Goal: Task Accomplishment & Management: Manage account settings

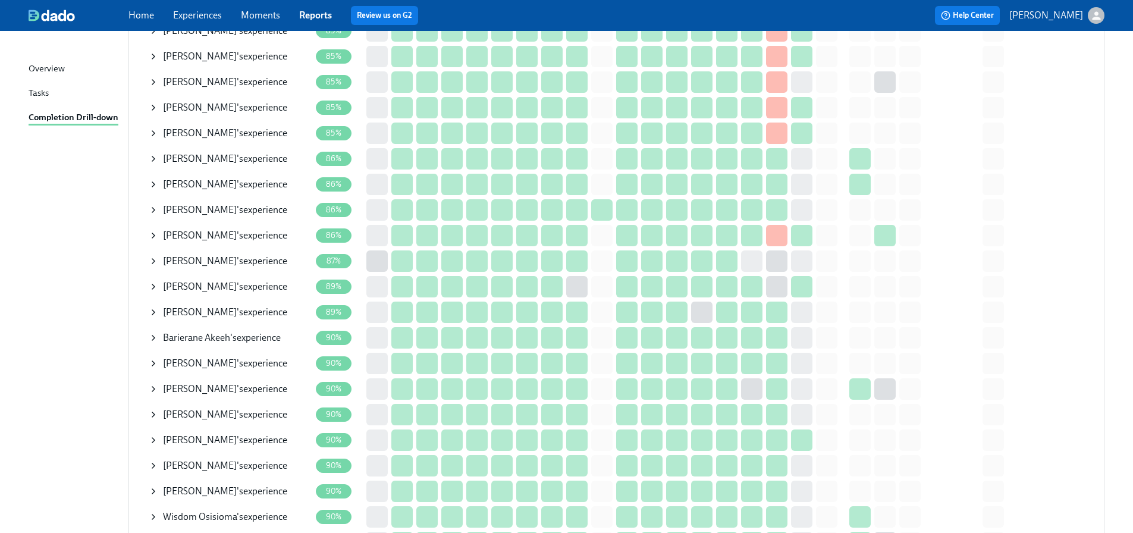
scroll to position [1662, 0]
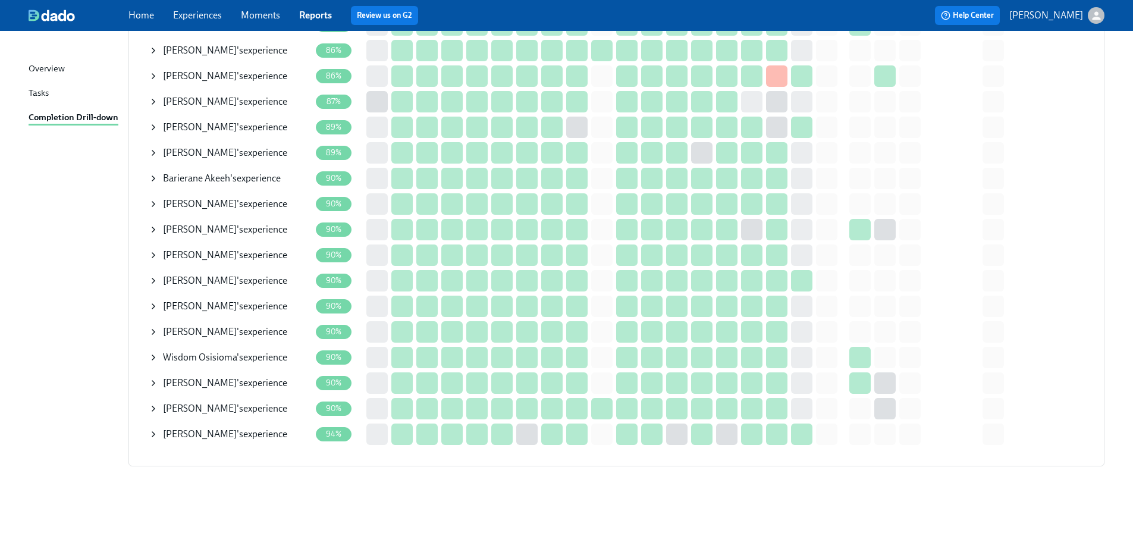
click at [153, 302] on icon at bounding box center [154, 307] width 10 height 10
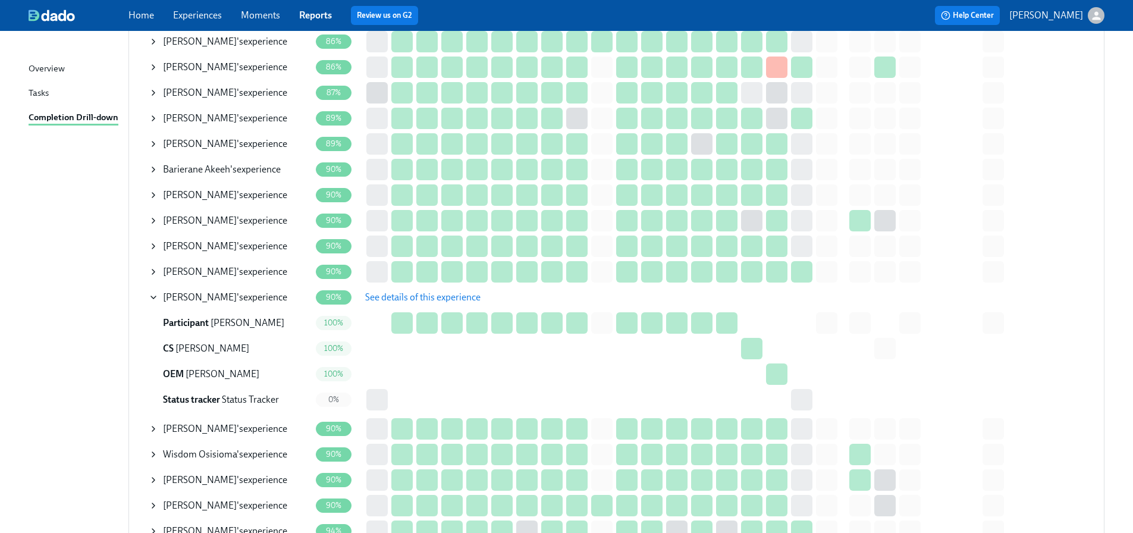
click at [153, 299] on icon at bounding box center [154, 298] width 10 height 10
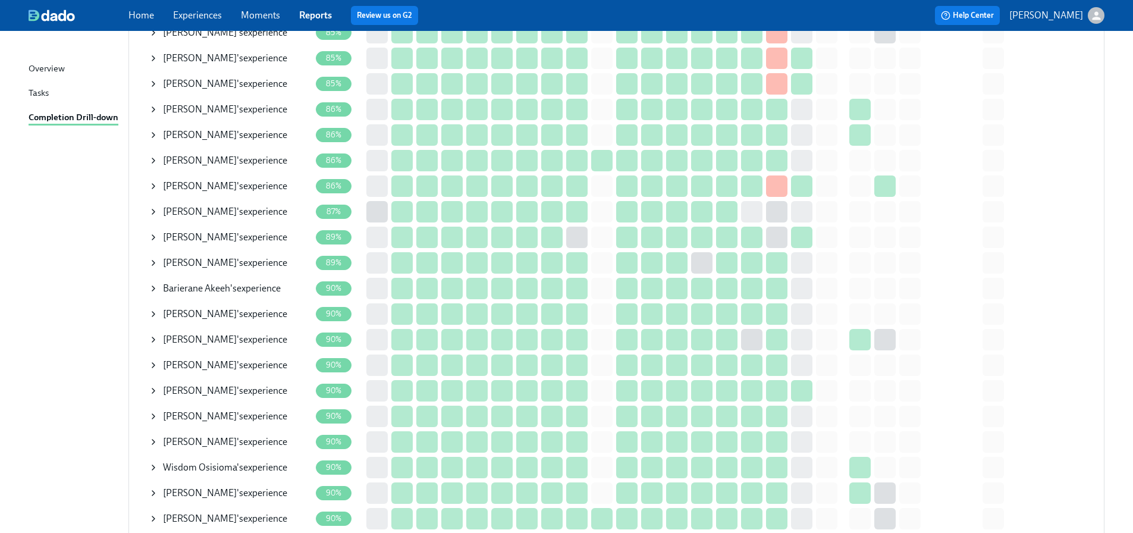
scroll to position [1483, 0]
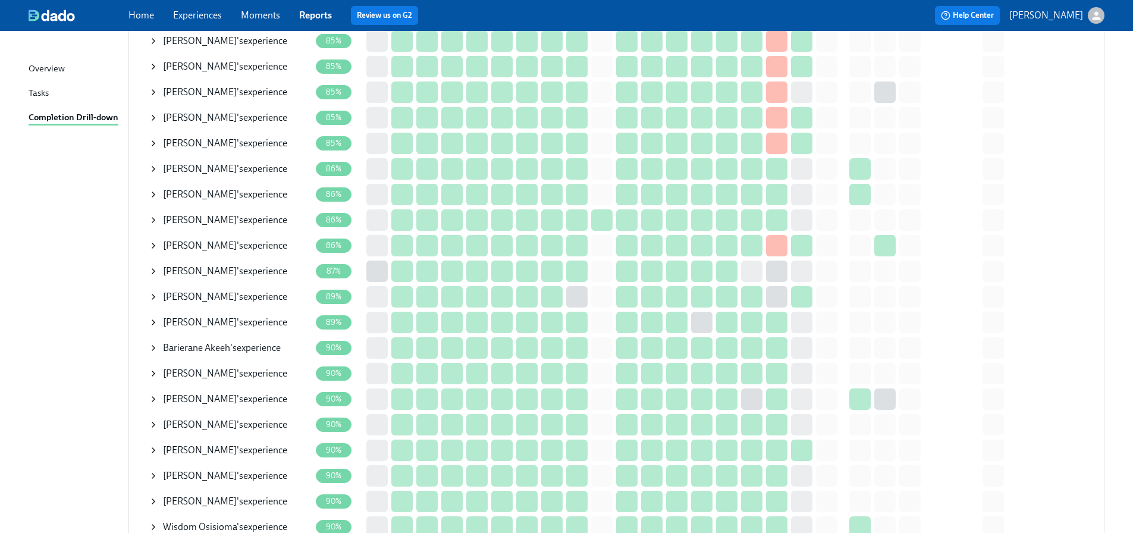
click at [149, 240] on div "Sukanya Sarangi 's experience" at bounding box center [230, 246] width 162 height 24
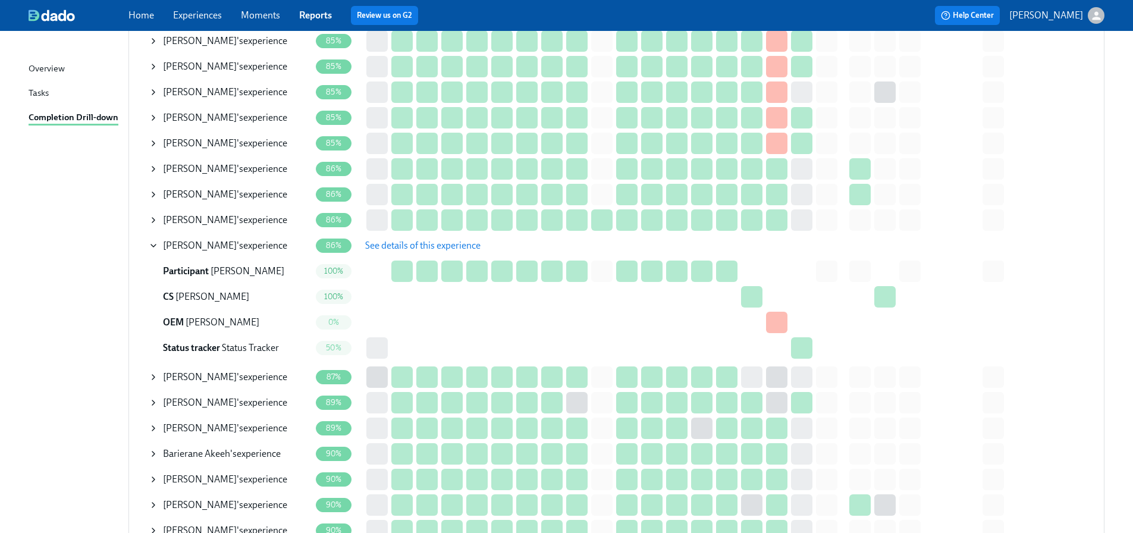
click at [153, 247] on icon at bounding box center [154, 246] width 10 height 10
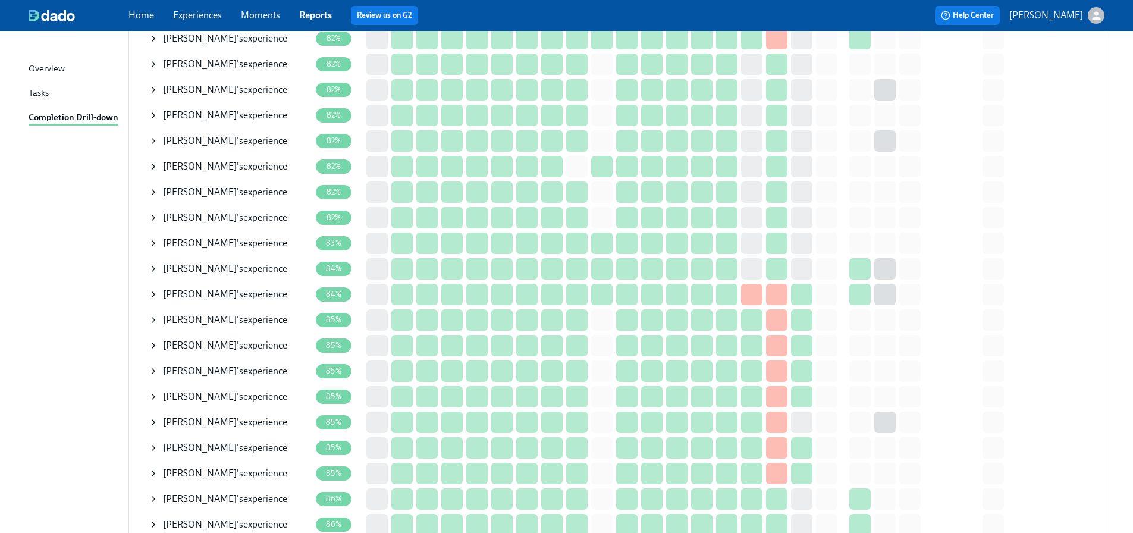
scroll to position [1126, 0]
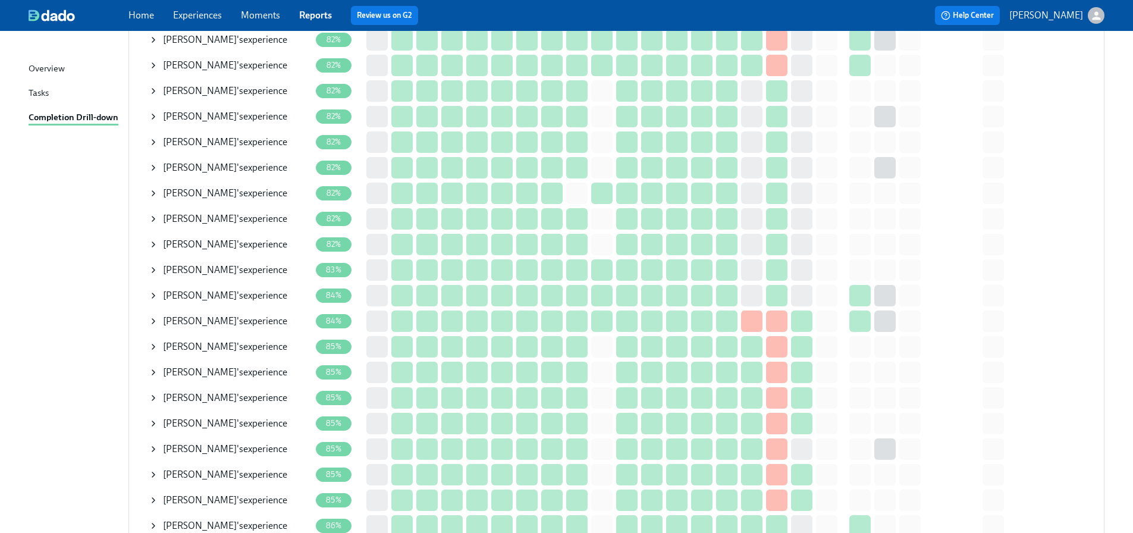
click at [152, 268] on icon at bounding box center [154, 270] width 10 height 10
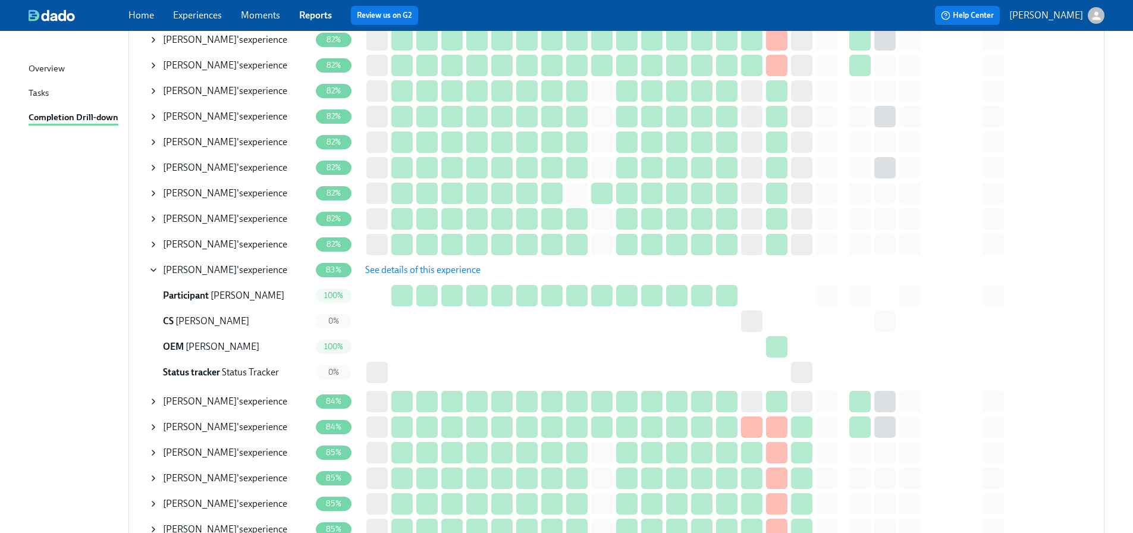
click at [150, 271] on icon at bounding box center [154, 270] width 10 height 10
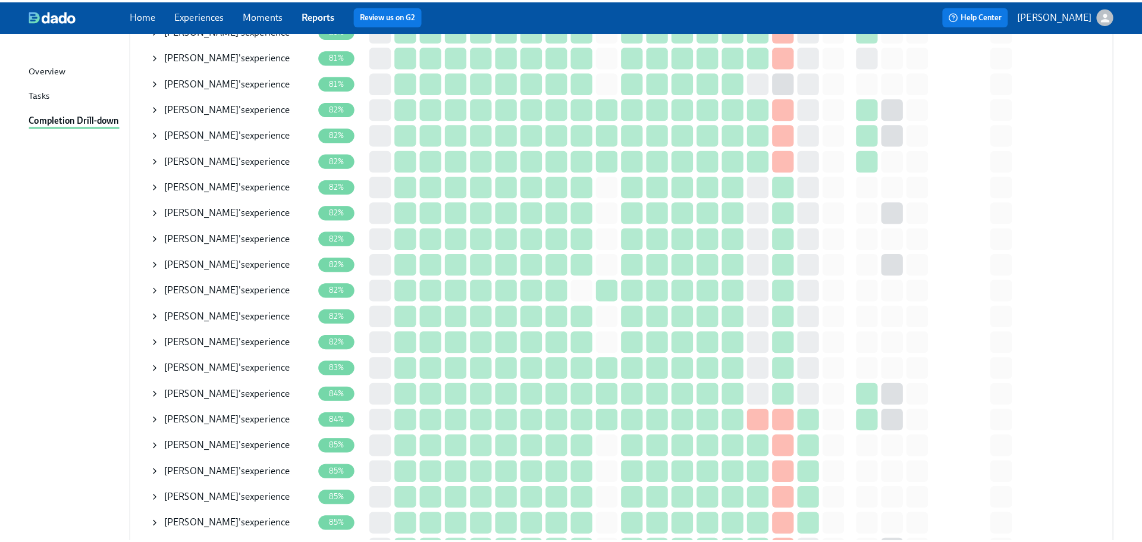
scroll to position [1007, 0]
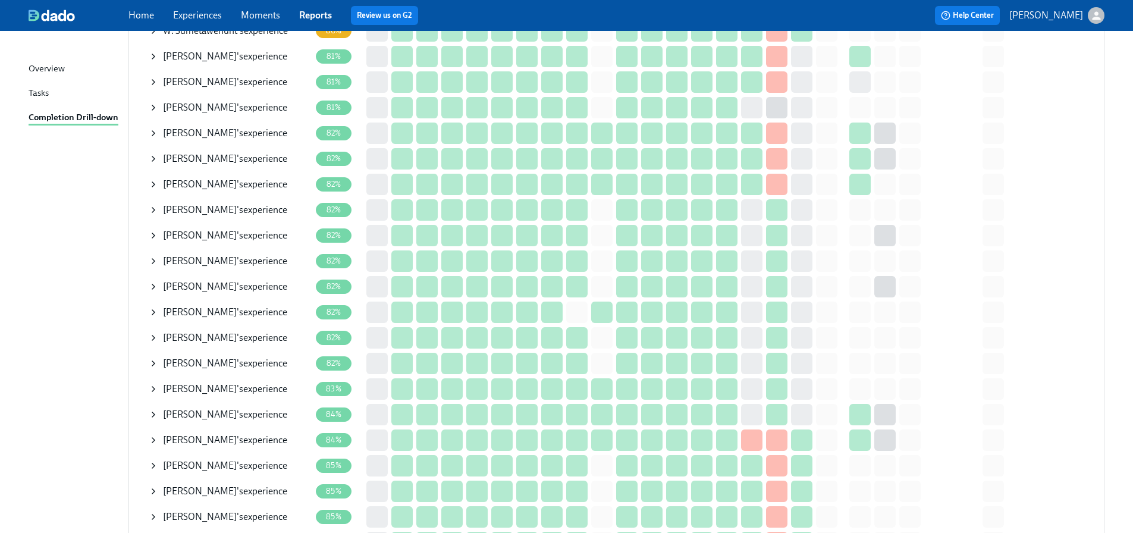
click at [158, 210] on div "Shilpa Agadi 's experience" at bounding box center [230, 210] width 162 height 24
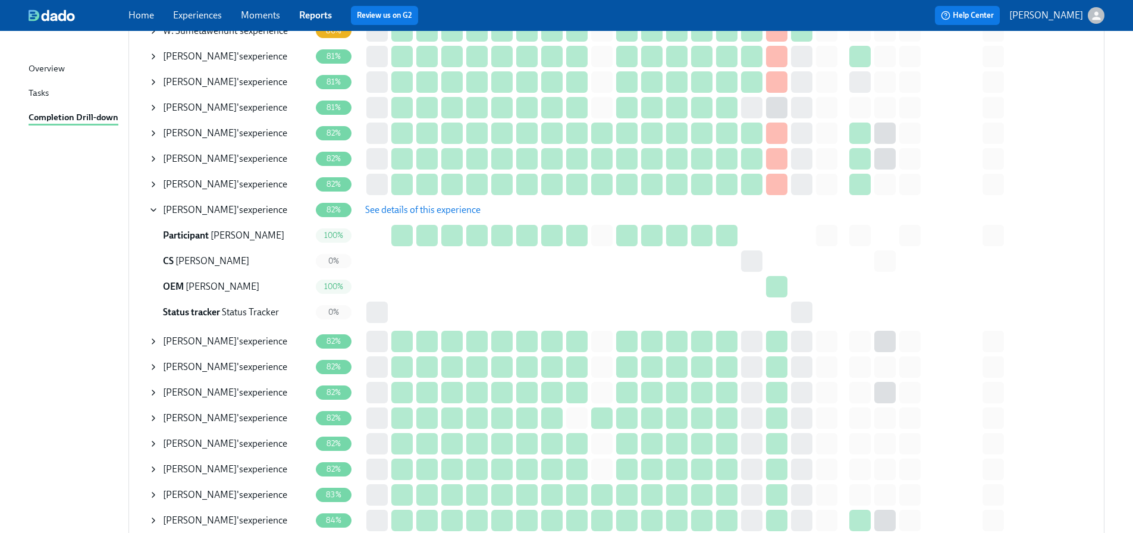
click at [385, 210] on span "See details of this experience" at bounding box center [422, 210] width 115 height 12
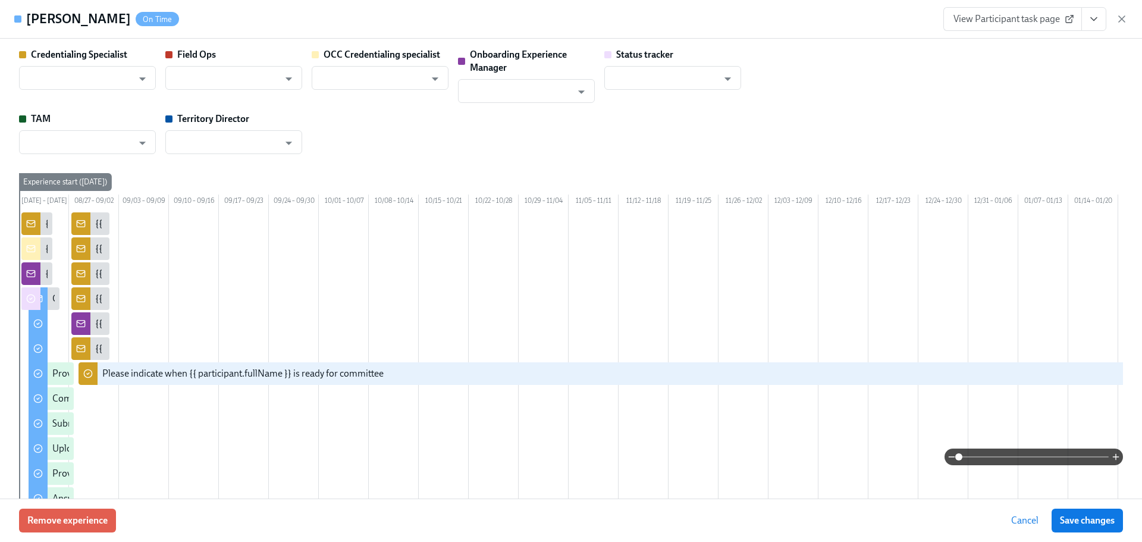
type input "[PERSON_NAME]"
type input "Sanaz Shad"
type input "Shavona Mayers Dixon"
type input "Brooke Wood"
type input "Status Tracker"
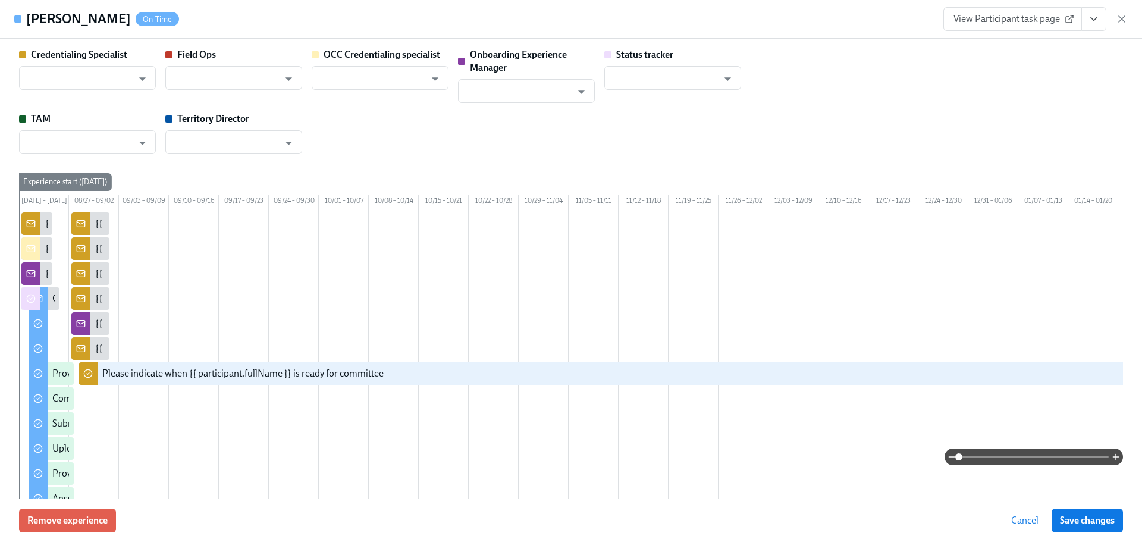
type input "Rebeca Mazer"
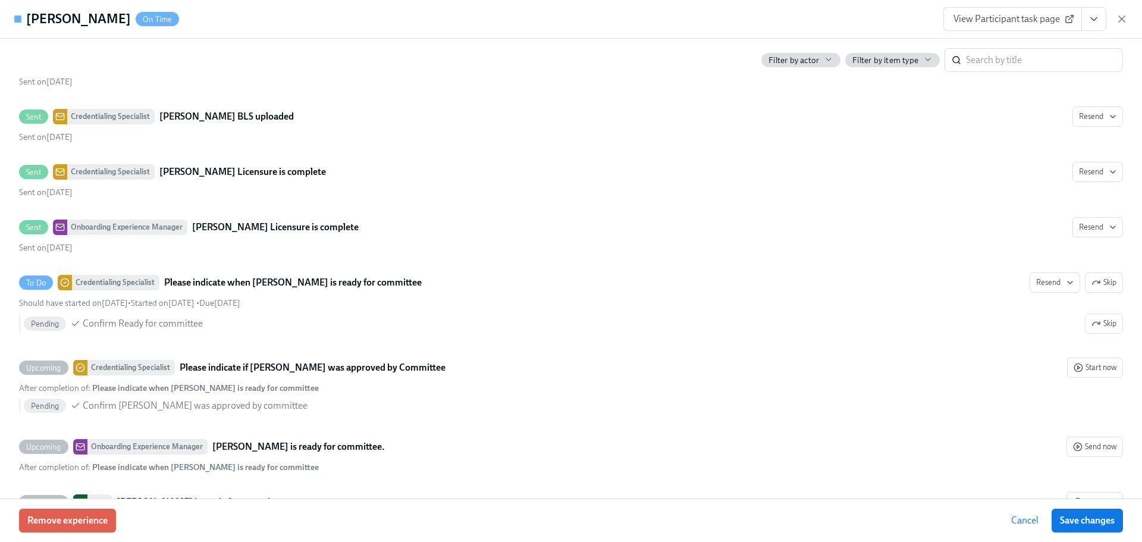
scroll to position [3390, 0]
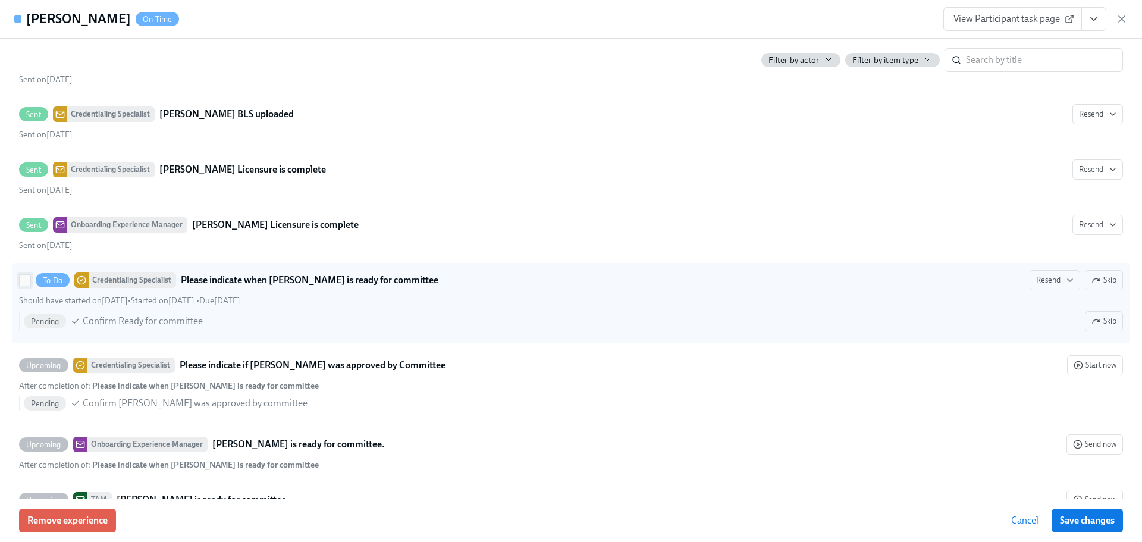
click at [23, 285] on input "To Do Credentialing Specialist Please indicate when Shilpa Agadi is ready for c…" at bounding box center [25, 280] width 11 height 11
checkbox input "true"
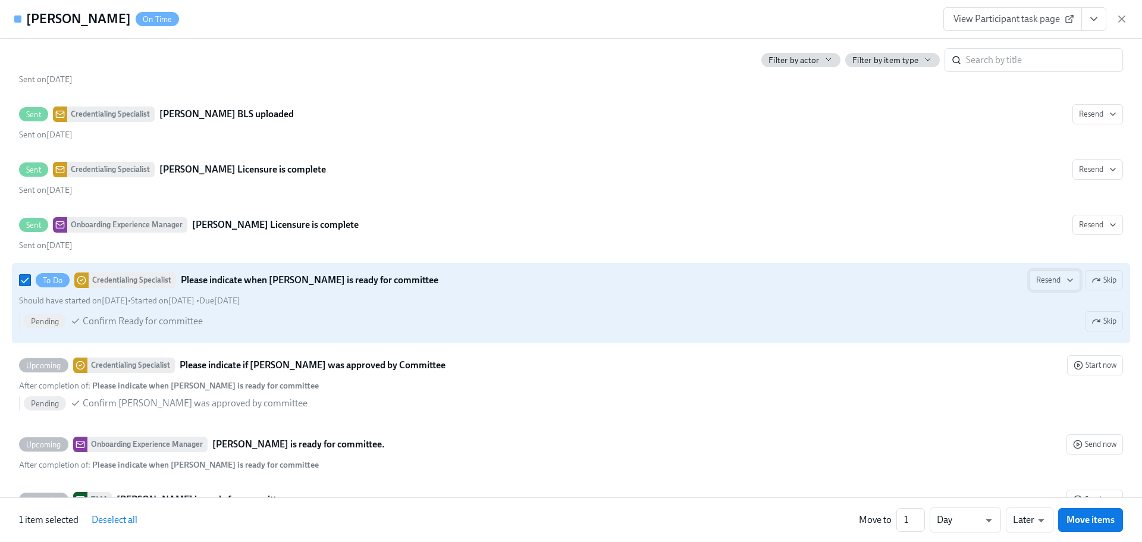
click at [1049, 286] on span "Resend" at bounding box center [1054, 280] width 37 height 12
click at [1069, 322] on div "Work Email" at bounding box center [1060, 323] width 62 height 14
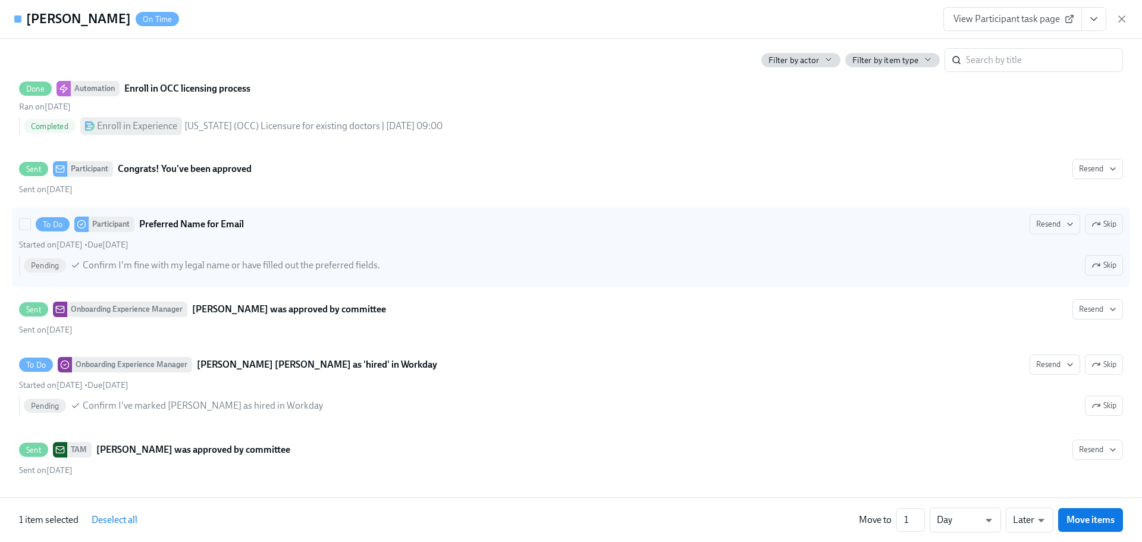
scroll to position [3878, 0]
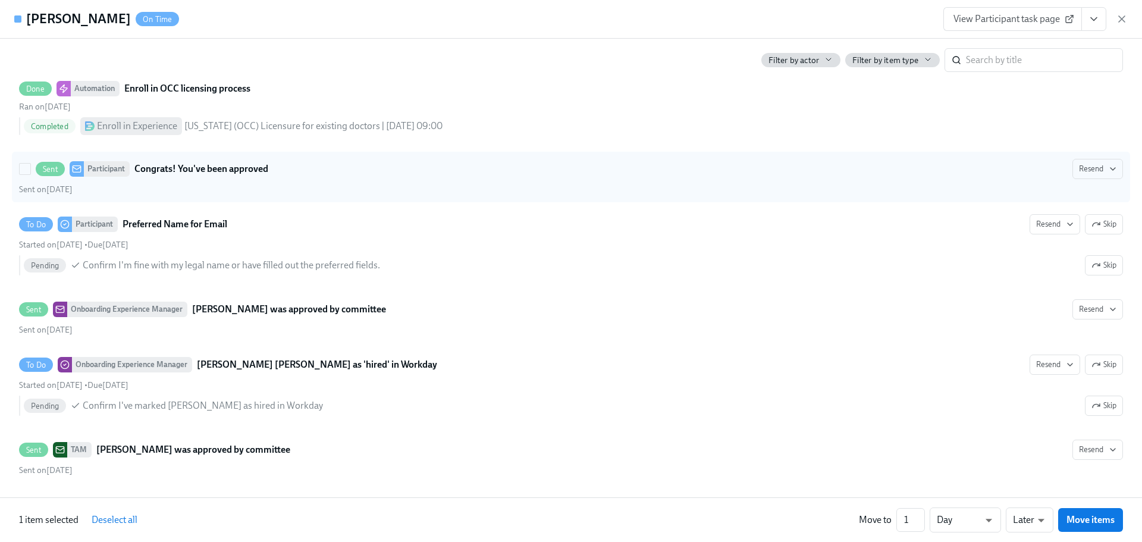
drag, startPoint x: 236, startPoint y: 174, endPoint x: 771, endPoint y: 38, distance: 552.3
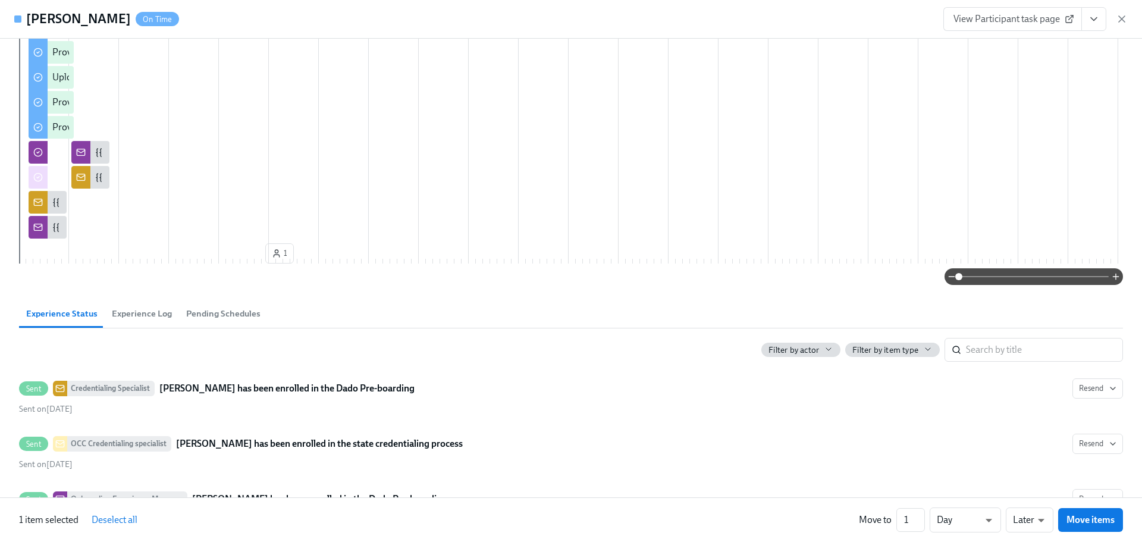
scroll to position [0, 0]
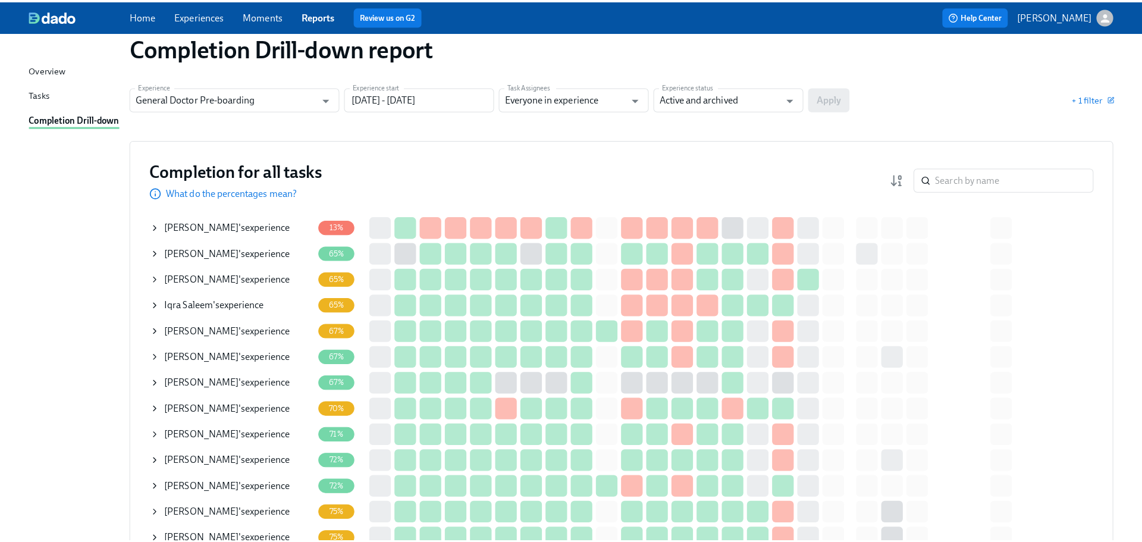
scroll to position [59, 0]
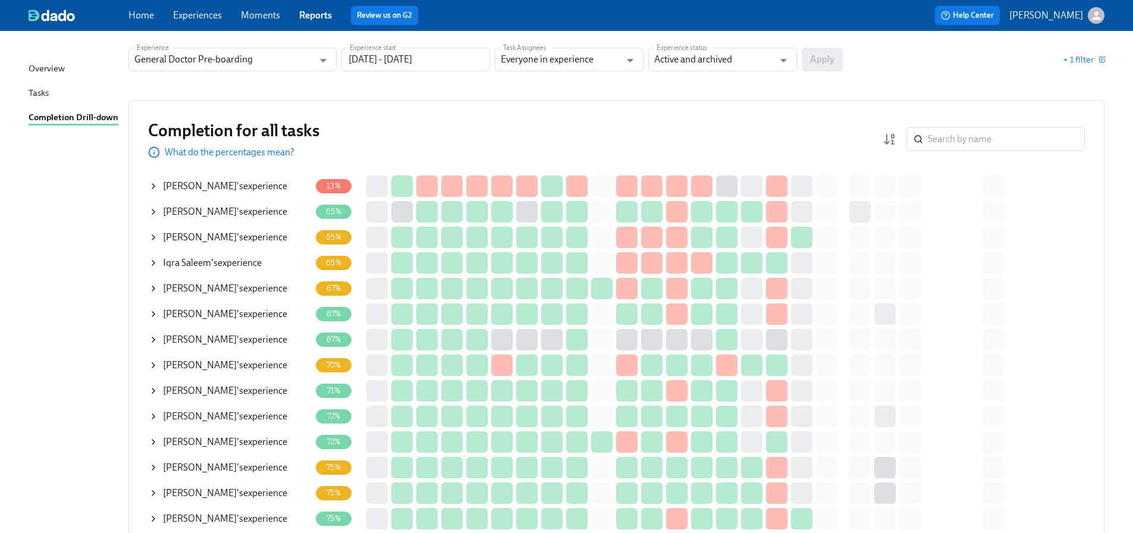
click at [150, 211] on icon at bounding box center [154, 212] width 10 height 10
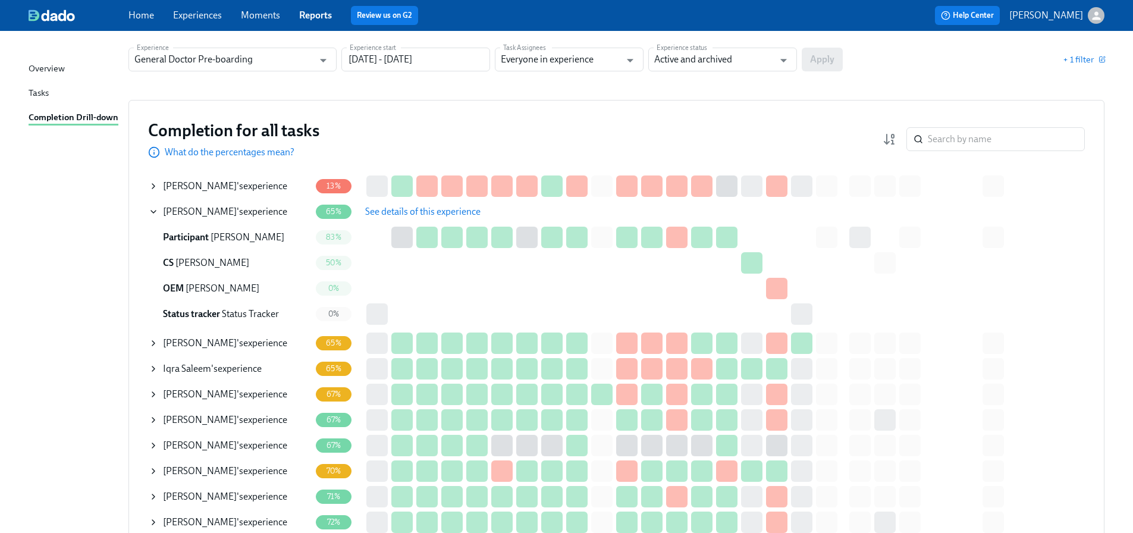
click at [389, 218] on button "See details of this experience" at bounding box center [423, 212] width 132 height 24
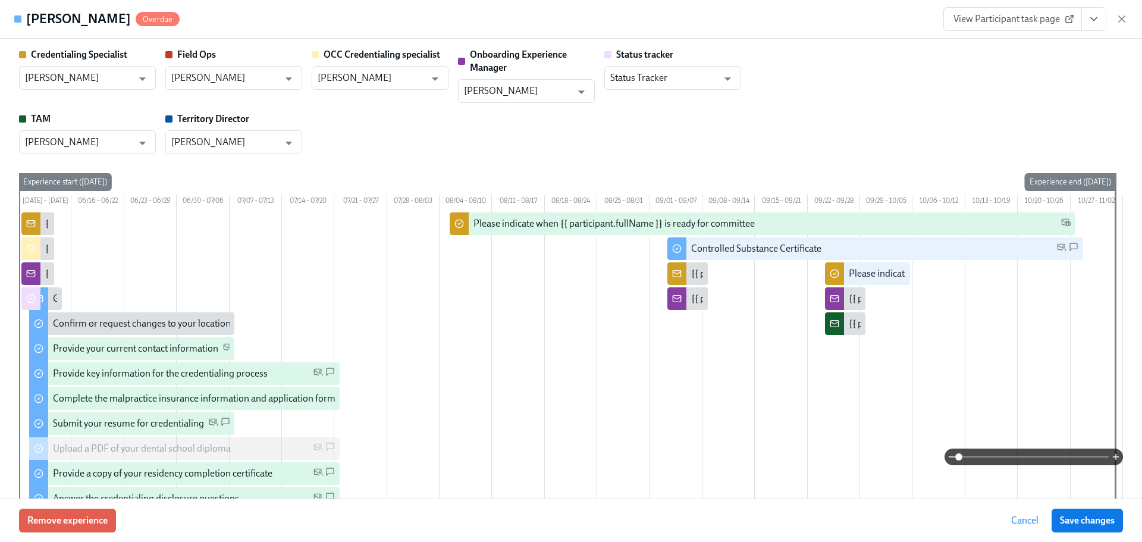
type input "[PERSON_NAME]"
type input "Status Tracker"
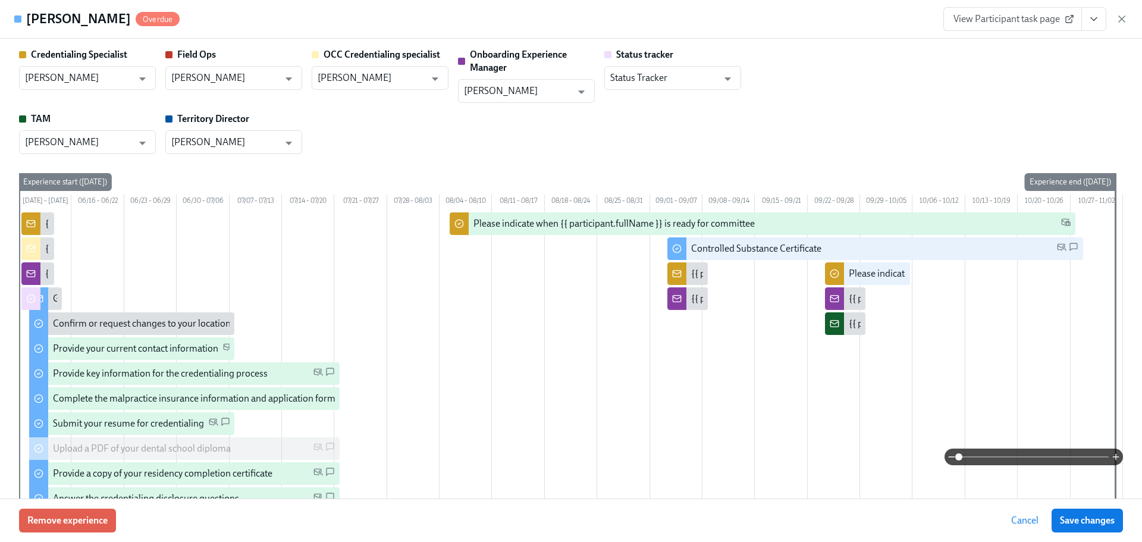
type input "[PERSON_NAME]"
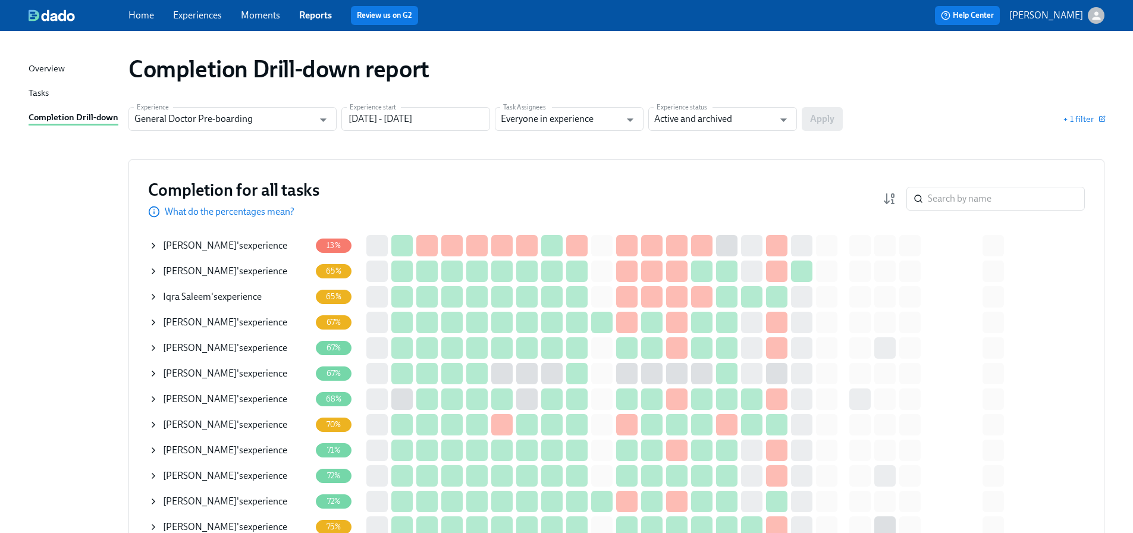
click at [154, 324] on icon at bounding box center [154, 323] width 10 height 10
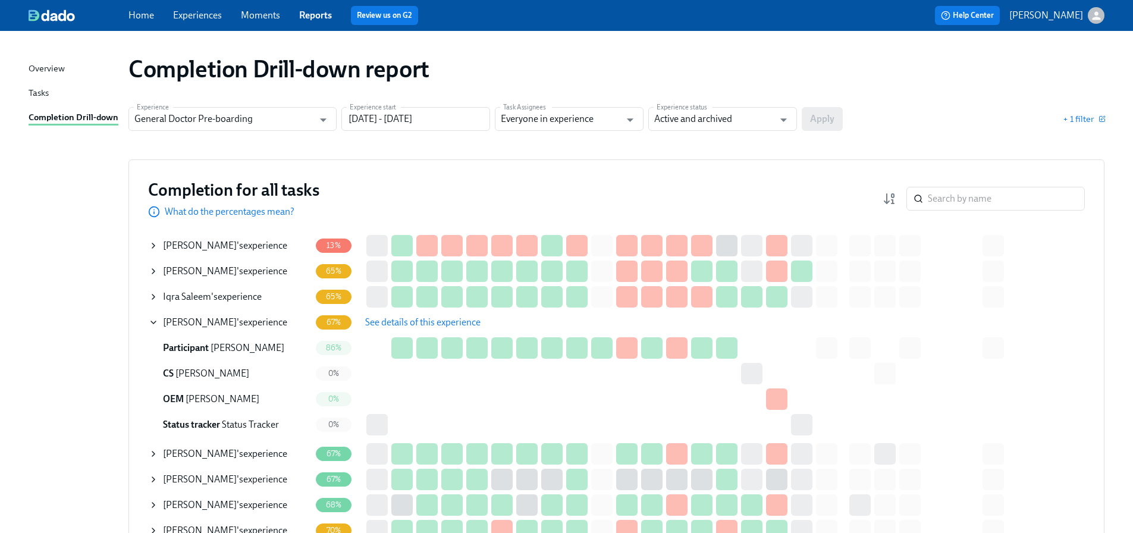
drag, startPoint x: 387, startPoint y: 319, endPoint x: 75, endPoint y: 316, distance: 312.2
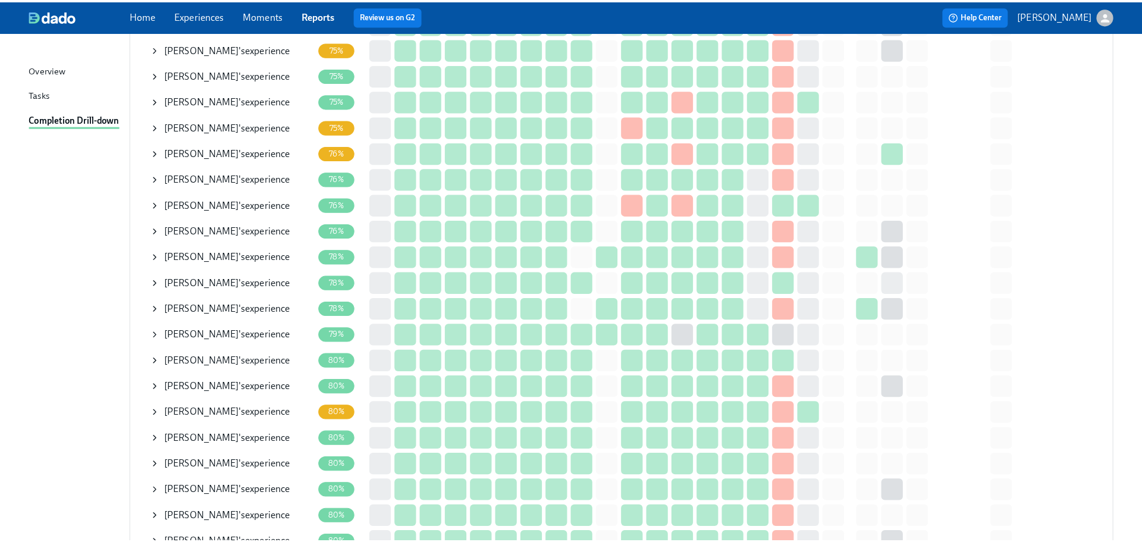
scroll to position [654, 0]
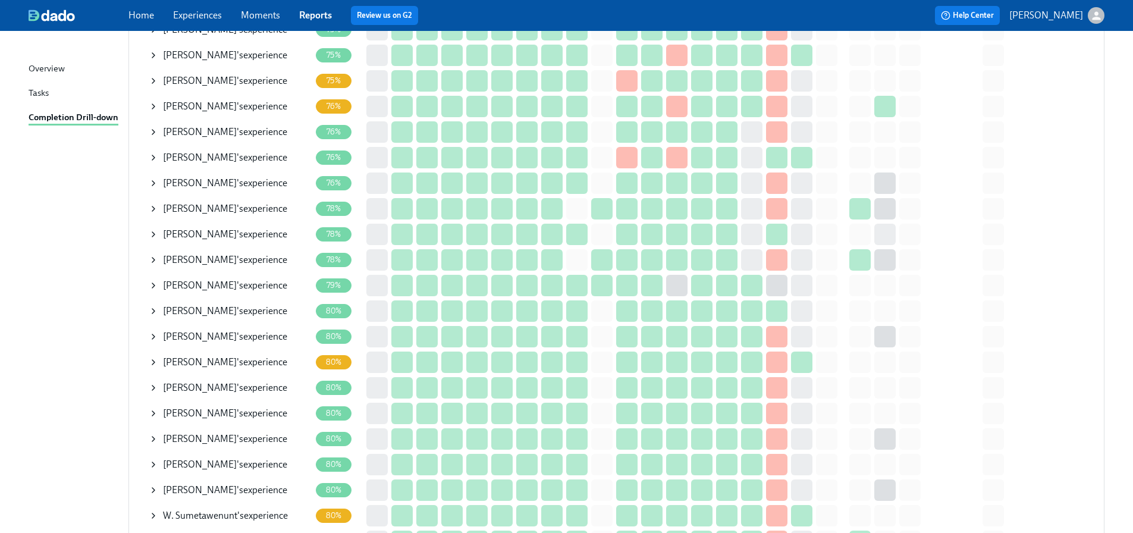
click at [165, 255] on span "[PERSON_NAME]" at bounding box center [200, 259] width 74 height 11
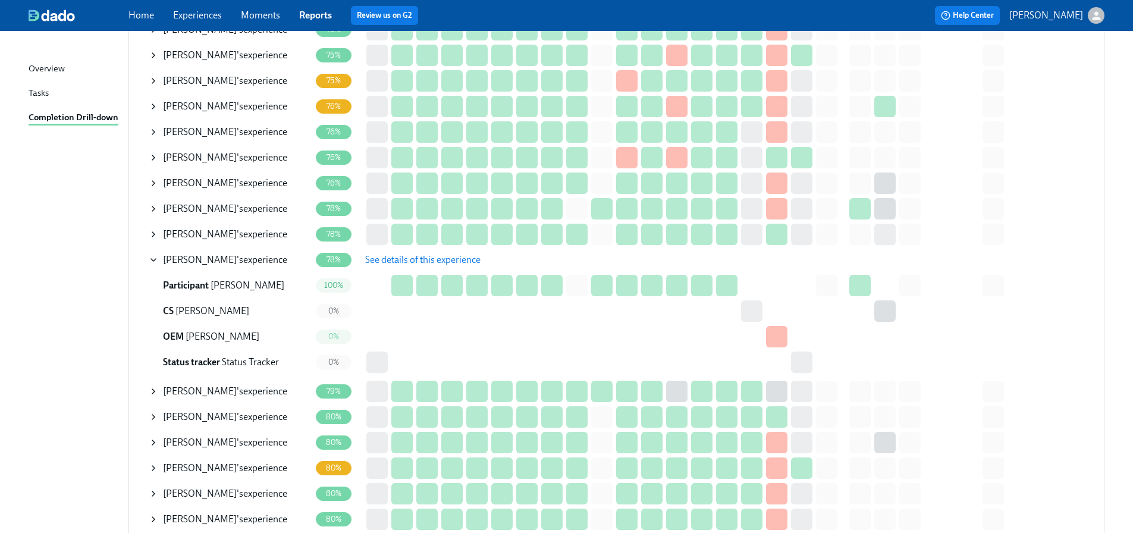
click at [387, 252] on button "See details of this experience" at bounding box center [423, 260] width 132 height 24
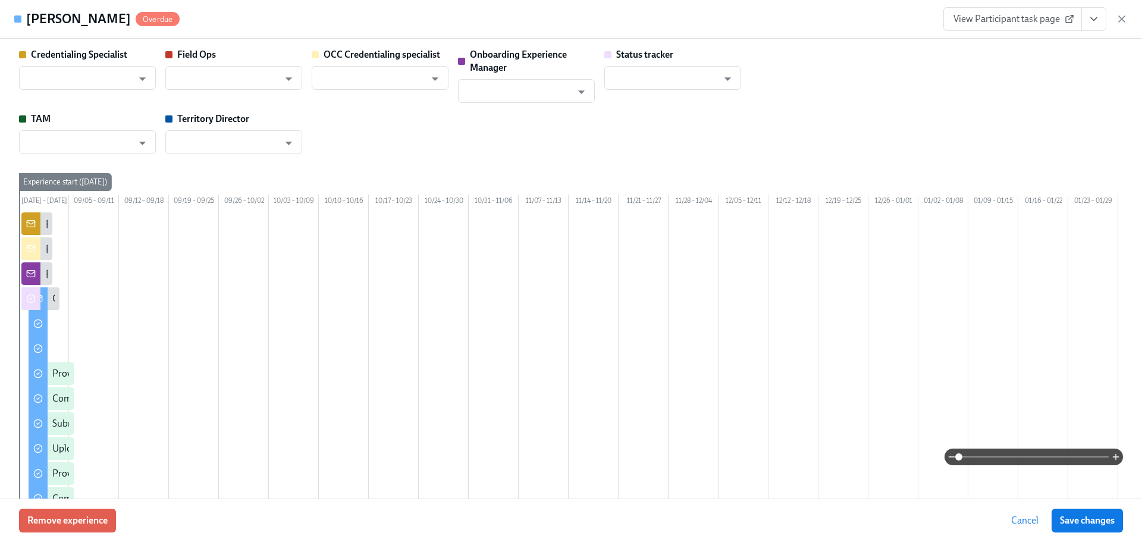
type input "[PERSON_NAME]"
type input "Shavona Mayers Dixon"
type input "Brooke Wood"
type input "Status Tracker"
type input "[PERSON_NAME]"
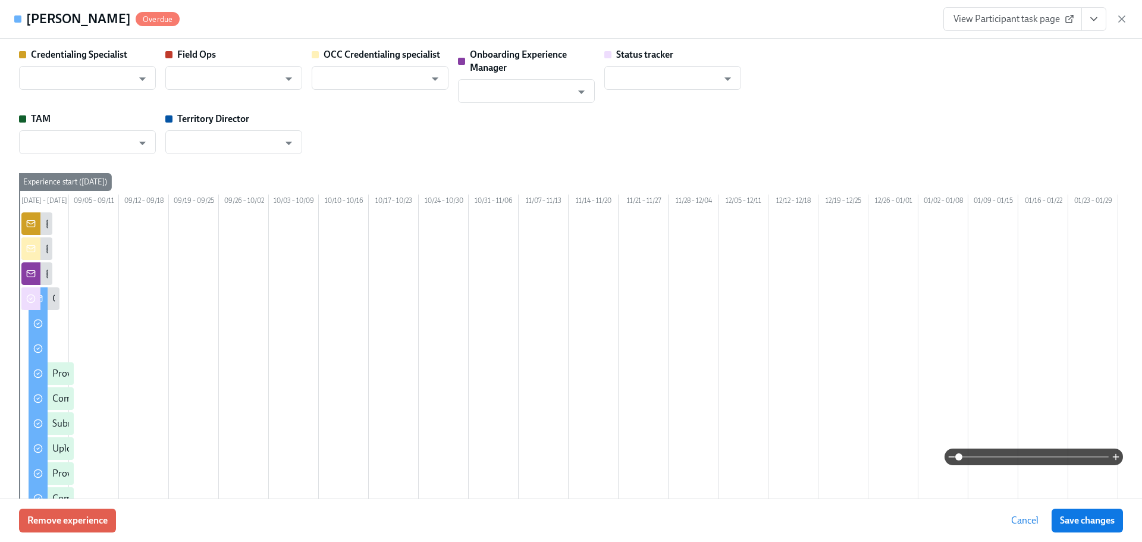
type input "Kaitlyn Suggs"
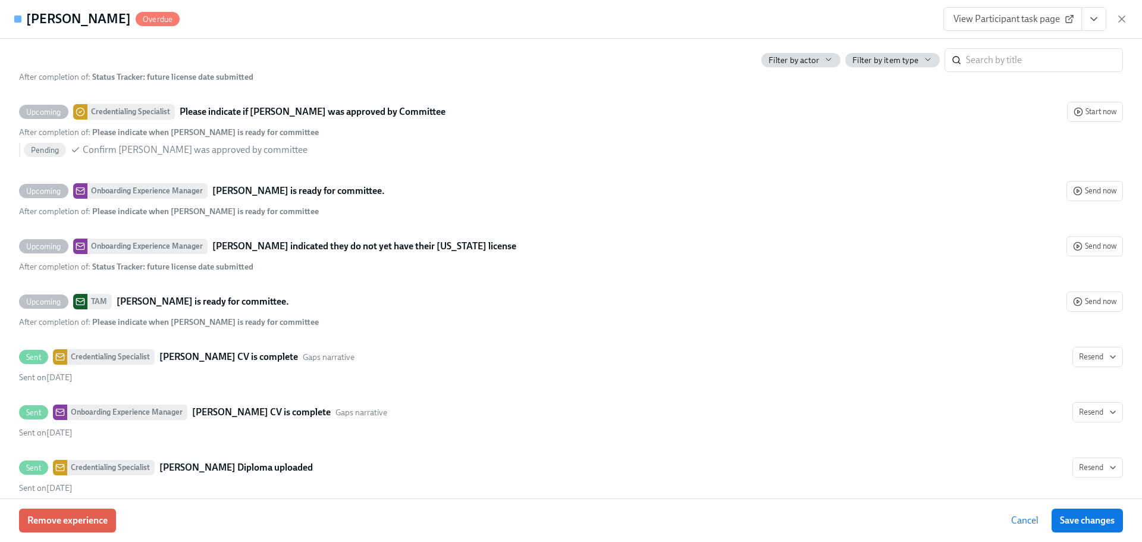
scroll to position [3319, 0]
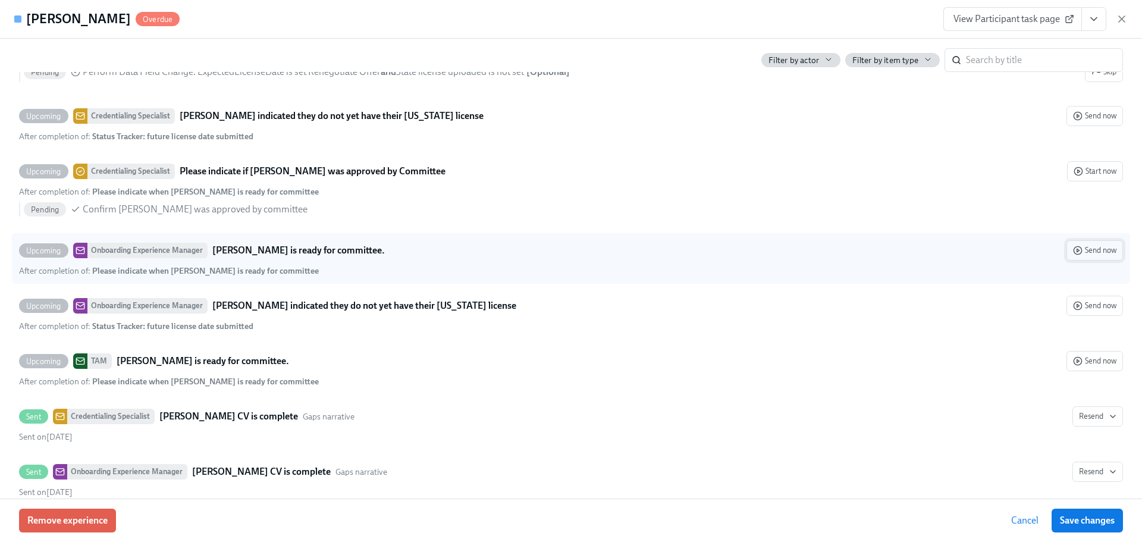
click at [1073, 256] on span "Send now" at bounding box center [1094, 250] width 43 height 12
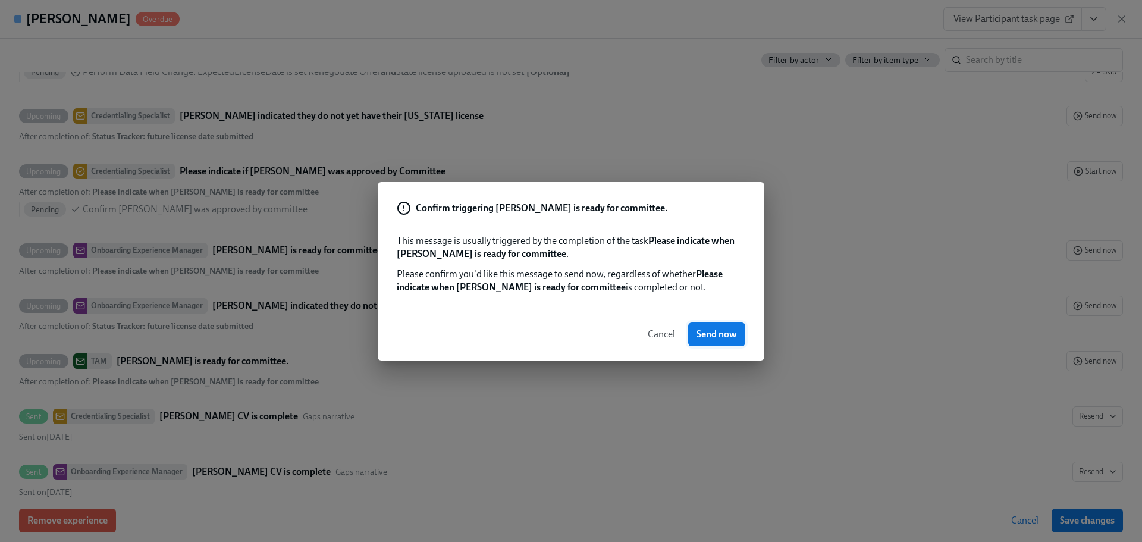
click at [726, 338] on span "Send now" at bounding box center [716, 334] width 40 height 12
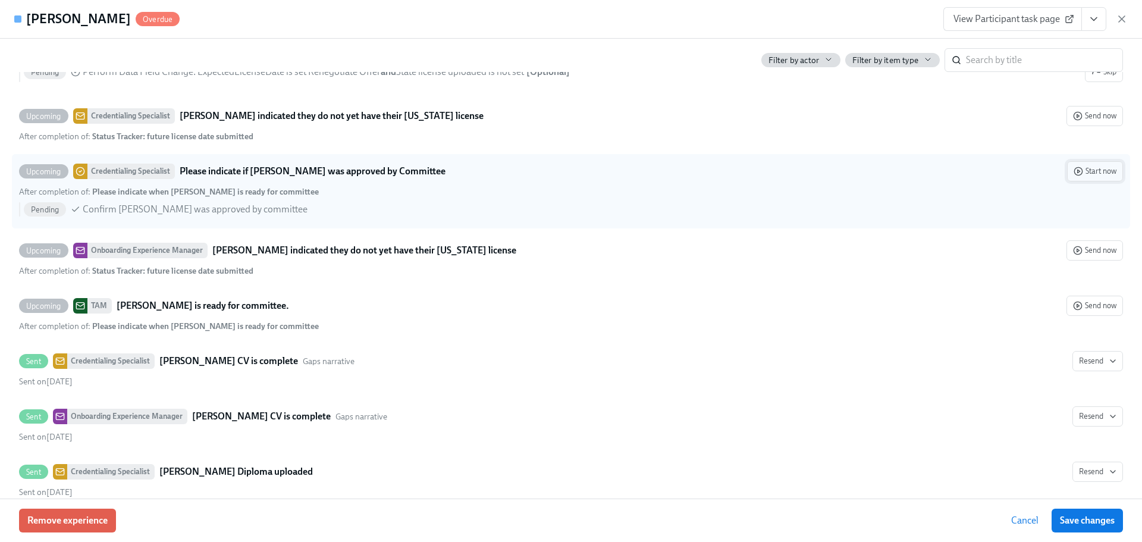
click at [1082, 177] on span "Start now" at bounding box center [1094, 171] width 43 height 12
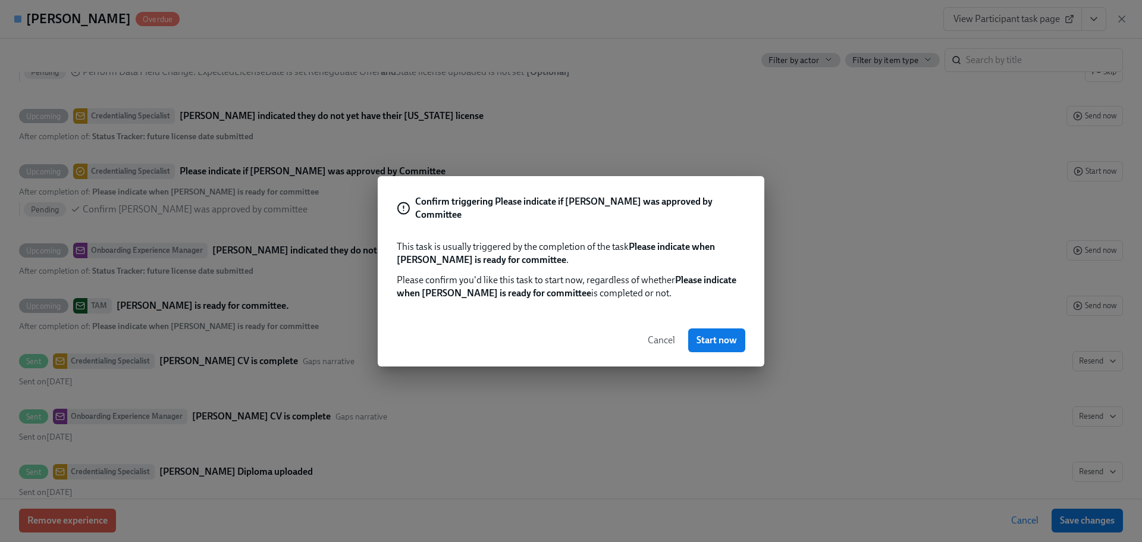
click at [650, 334] on span "Cancel" at bounding box center [661, 340] width 27 height 12
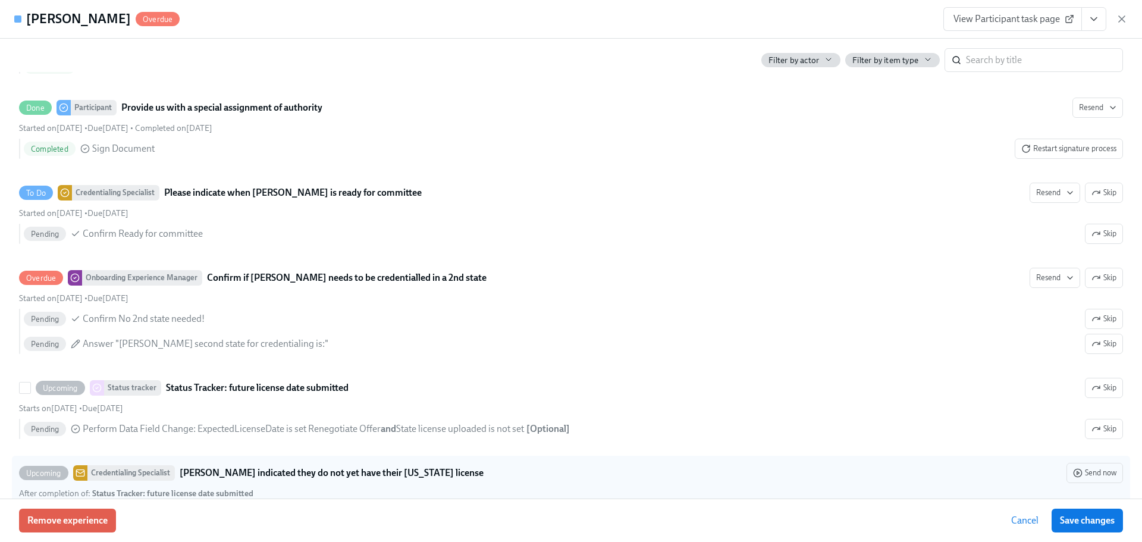
scroll to position [2903, 0]
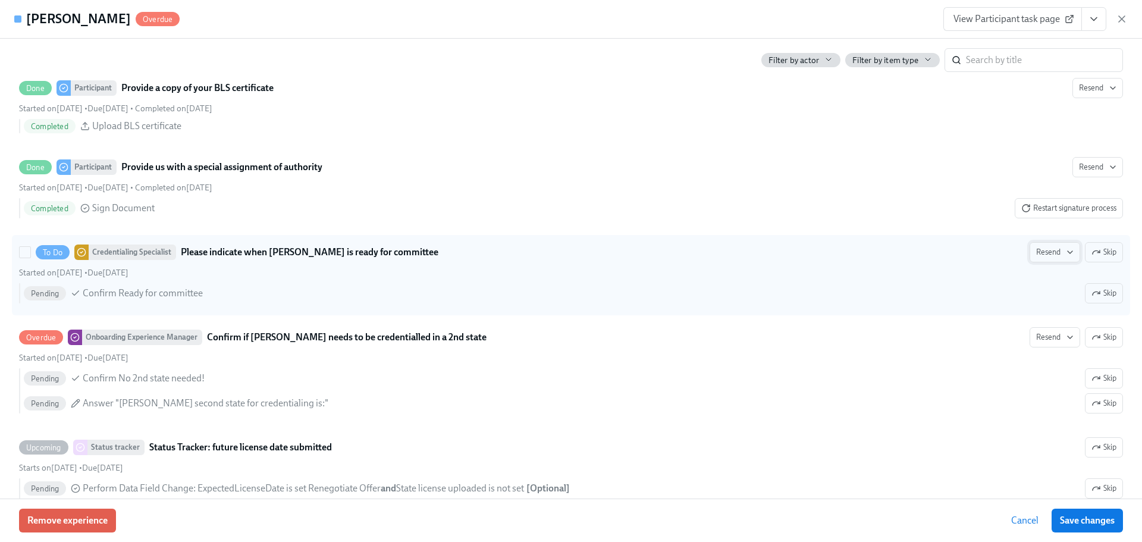
click at [1044, 258] on span "Resend" at bounding box center [1054, 252] width 37 height 12
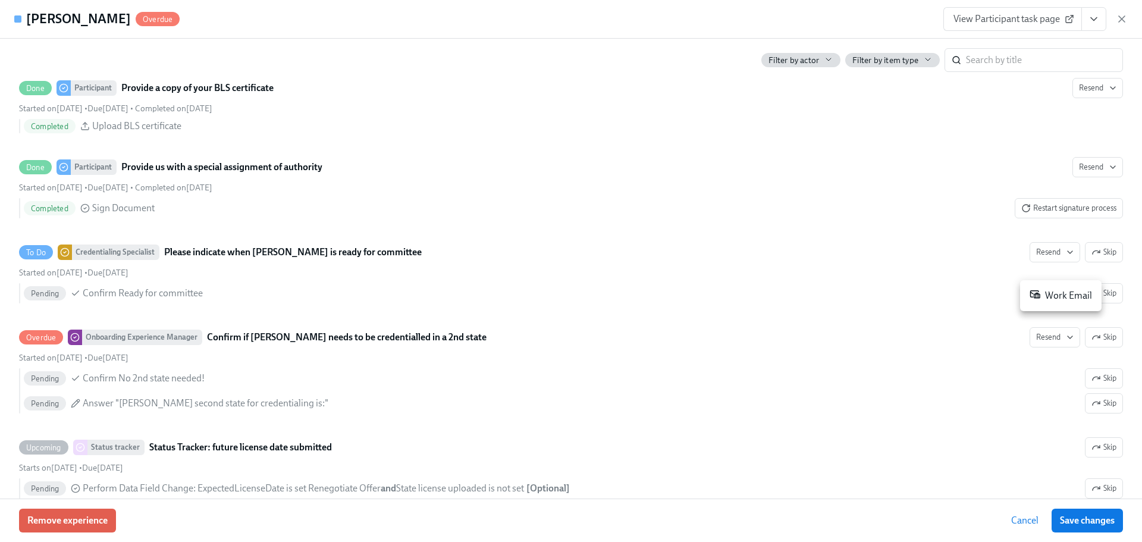
click at [1037, 286] on li "Work Email" at bounding box center [1060, 295] width 81 height 21
